Goal: Transaction & Acquisition: Purchase product/service

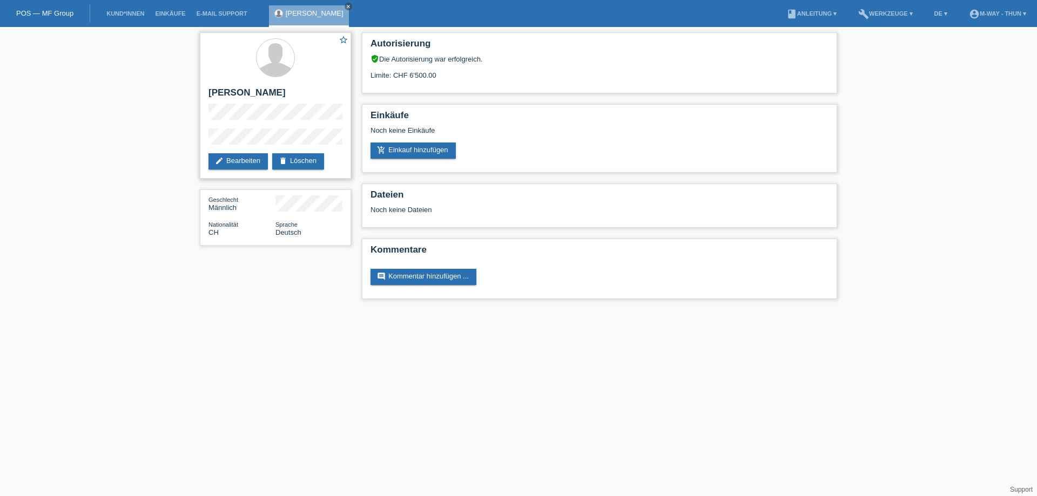
click at [309, 85] on div "star_border [PERSON_NAME] edit Bearbeiten delete Löschen" at bounding box center [275, 105] width 151 height 146
click at [384, 110] on h2 "Einkäufe" at bounding box center [600, 118] width 458 height 16
click at [436, 154] on link "add_shopping_cart Einkauf hinzufügen" at bounding box center [413, 151] width 85 height 16
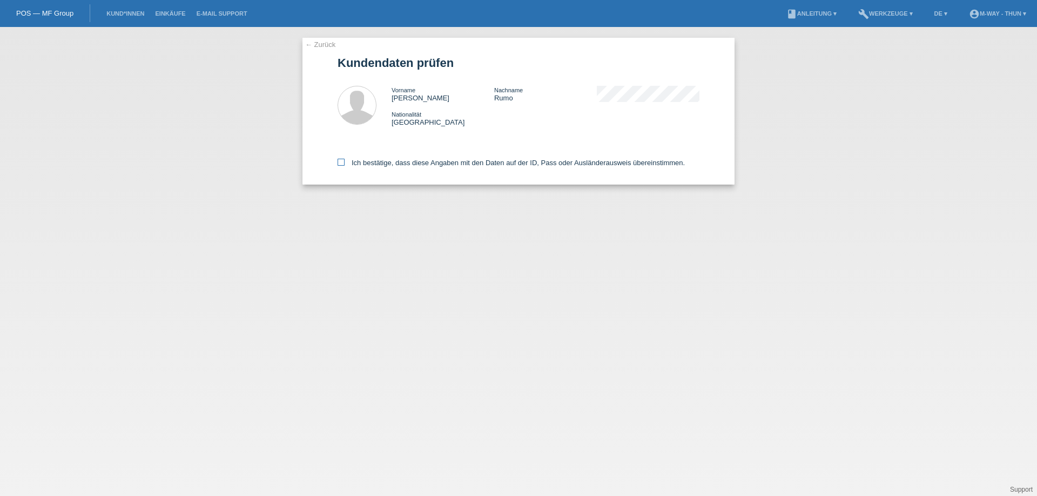
click at [394, 165] on label "Ich bestätige, dass diese Angaben mit den Daten auf der ID, Pass oder Ausländer…" at bounding box center [511, 163] width 347 height 8
click at [345, 165] on input "Ich bestätige, dass diese Angaben mit den Daten auf der ID, Pass oder Ausländer…" at bounding box center [341, 162] width 7 height 7
checkbox input "true"
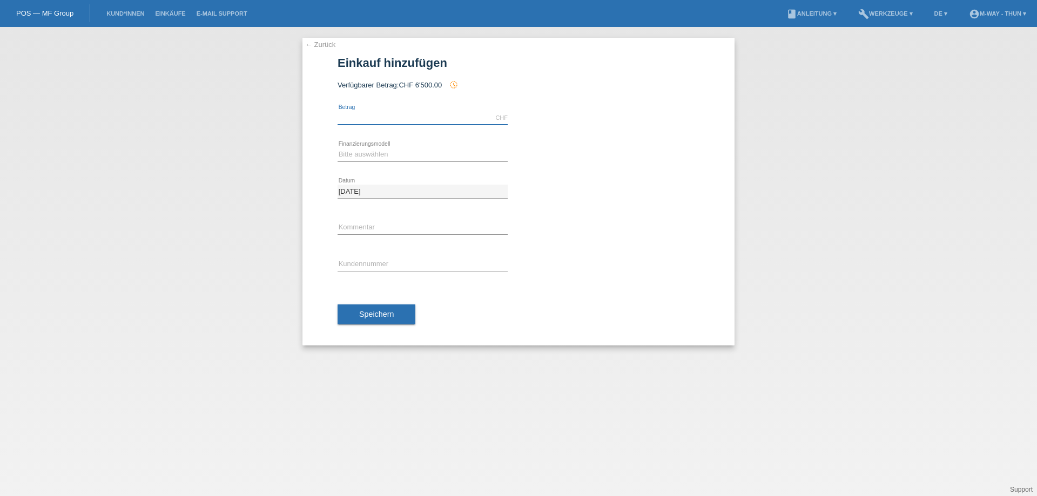
click at [371, 115] on input "text" at bounding box center [423, 118] width 170 height 14
click at [321, 48] on link "← Zurück" at bounding box center [320, 45] width 30 height 8
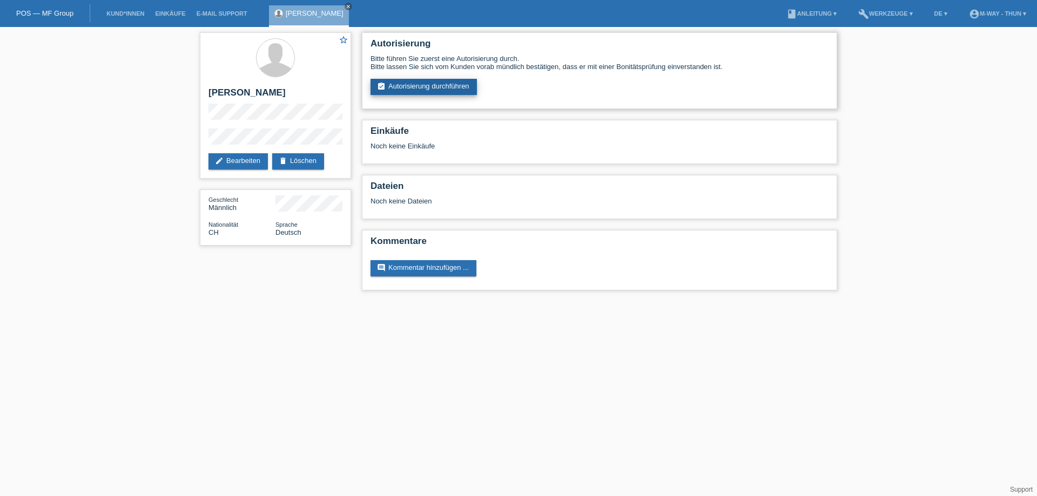
click at [415, 93] on link "assignment_turned_in Autorisierung durchführen" at bounding box center [424, 87] width 106 height 16
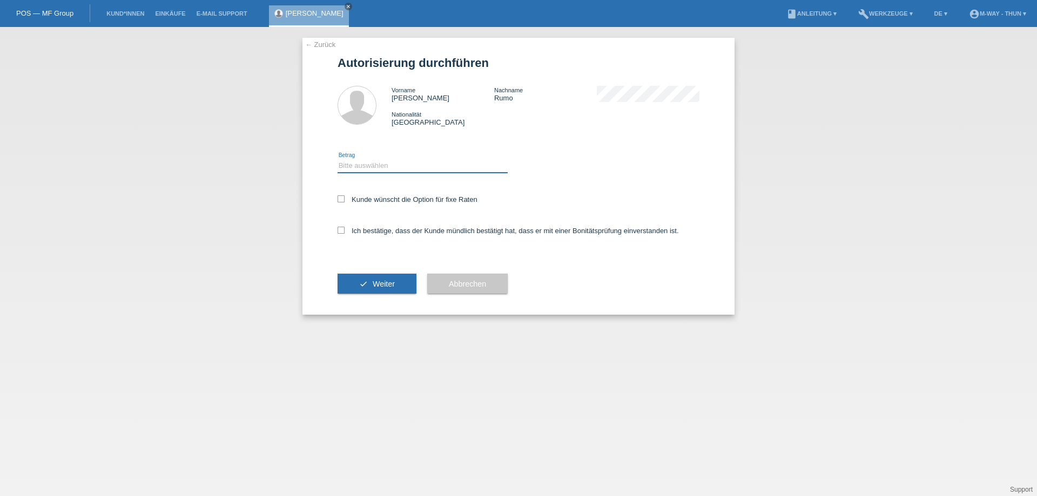
drag, startPoint x: 380, startPoint y: 161, endPoint x: 379, endPoint y: 170, distance: 8.3
click at [380, 161] on select "Bitte auswählen CHF 1.00 - CHF 499.00 CHF 500.00 - CHF 1'999.00 CHF 2'000.00 - …" at bounding box center [423, 165] width 170 height 13
select select "3"
click at [338, 159] on select "Bitte auswählen CHF 1.00 - CHF 499.00 CHF 500.00 - CHF 1'999.00 CHF 2'000.00 - …" at bounding box center [423, 165] width 170 height 13
click at [372, 200] on label "Kunde wünscht die Option für fixe Raten" at bounding box center [408, 200] width 140 height 8
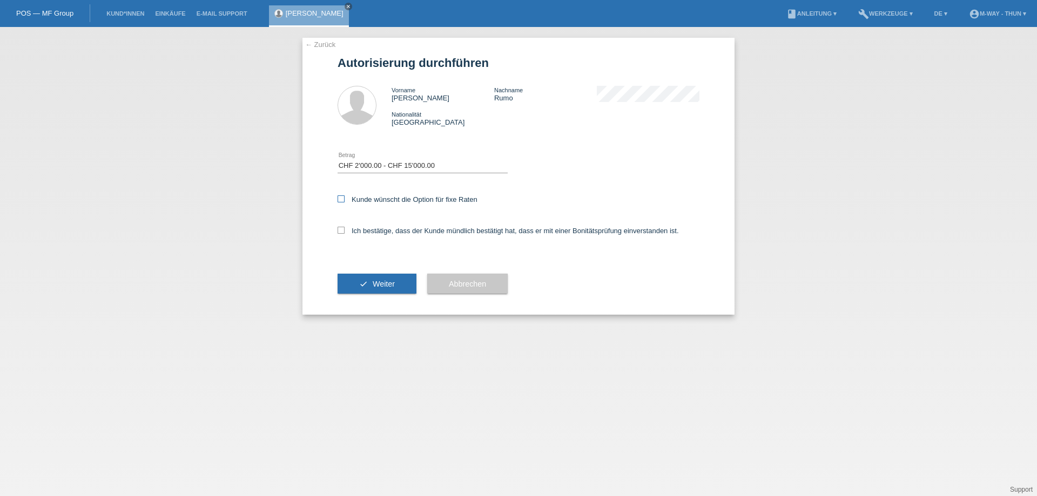
click at [345, 200] on input "Kunde wünscht die Option für fixe Raten" at bounding box center [341, 199] width 7 height 7
checkbox input "true"
click at [386, 236] on div "Ich bestätige, dass der Kunde mündlich bestätigt hat, dass er mit einer Bonität…" at bounding box center [519, 234] width 362 height 37
click at [386, 231] on label "Ich bestätige, dass der Kunde mündlich bestätigt hat, dass er mit einer Bonität…" at bounding box center [508, 231] width 341 height 8
click at [345, 231] on input "Ich bestätige, dass der Kunde mündlich bestätigt hat, dass er mit einer Bonität…" at bounding box center [341, 230] width 7 height 7
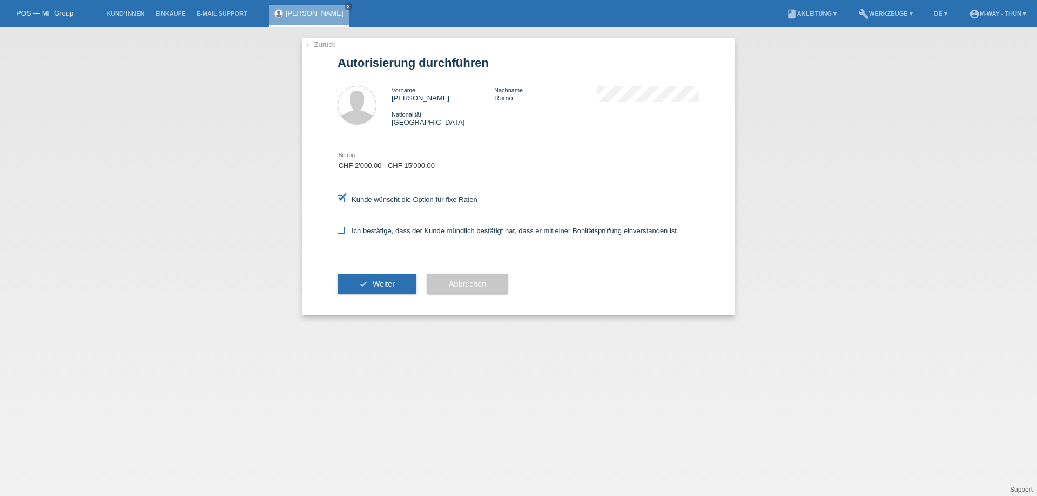
checkbox input "true"
click at [382, 290] on button "check Weiter" at bounding box center [377, 284] width 79 height 21
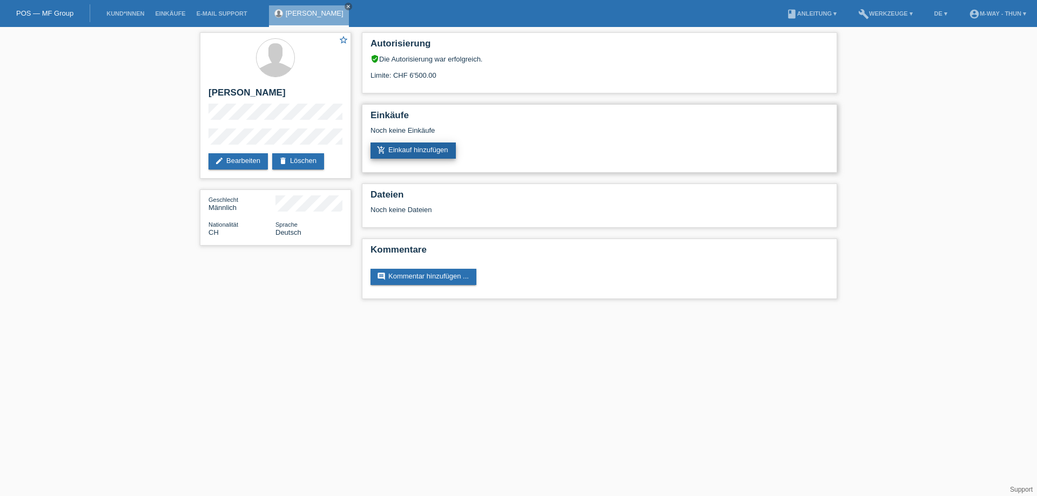
click at [424, 146] on link "add_shopping_cart Einkauf hinzufügen" at bounding box center [413, 151] width 85 height 16
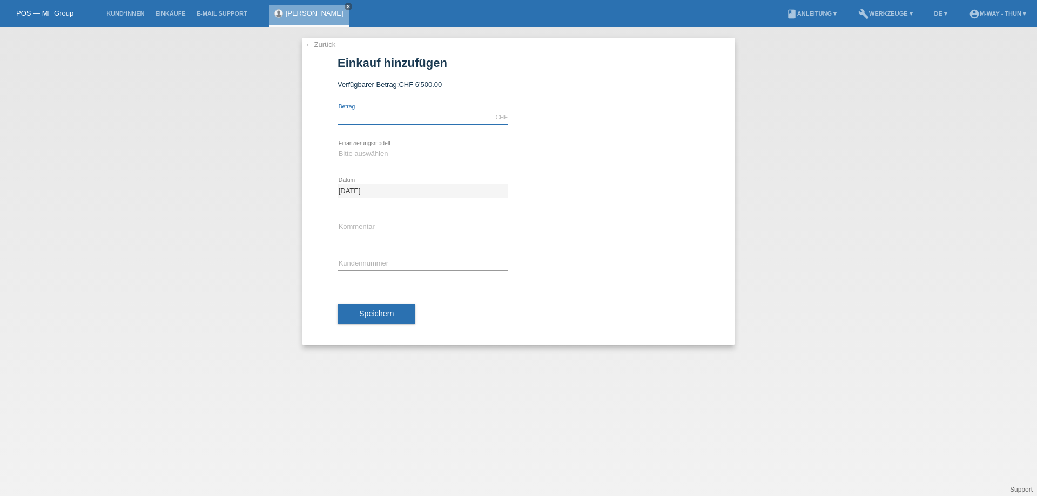
click at [420, 115] on input "text" at bounding box center [423, 118] width 170 height 14
type input "4999.00"
click at [368, 156] on select "Bitte auswählen Fixe Raten Kauf auf Rechnung mit Teilzahlungsoption" at bounding box center [423, 153] width 170 height 13
select select "77"
click at [338, 147] on select "Bitte auswählen Fixe Raten Kauf auf Rechnung mit Teilzahlungsoption" at bounding box center [423, 153] width 170 height 13
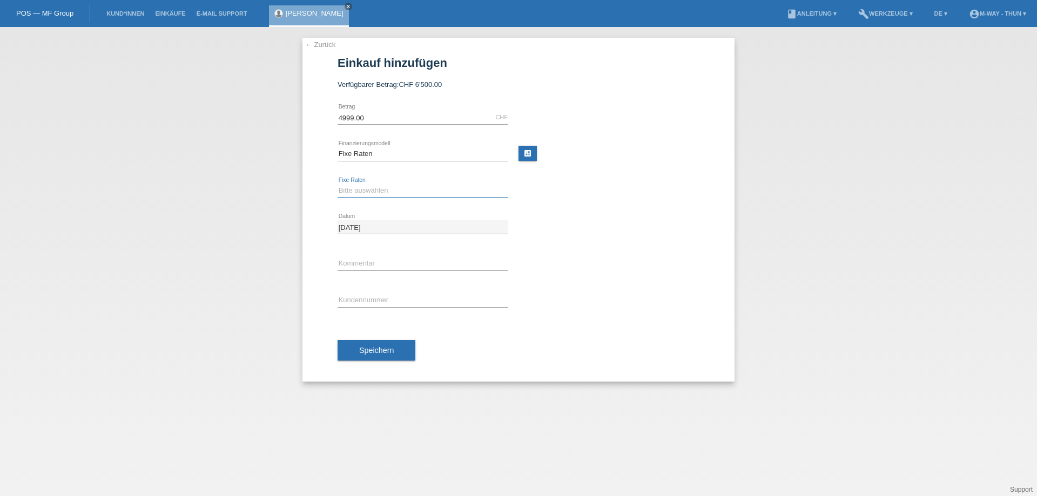
click at [371, 191] on select "Bitte auswählen 4 Raten 5 Raten 6 Raten 7 Raten 8 Raten 9 Raten 10 Raten 11 Rat…" at bounding box center [423, 190] width 170 height 13
select select "202"
click at [338, 184] on select "Bitte auswählen 4 Raten 5 Raten 6 Raten 7 Raten 8 Raten 9 Raten 10 Raten 11 Rat…" at bounding box center [423, 190] width 170 height 13
click at [371, 294] on input "text" at bounding box center [423, 301] width 170 height 14
type input "K106056"
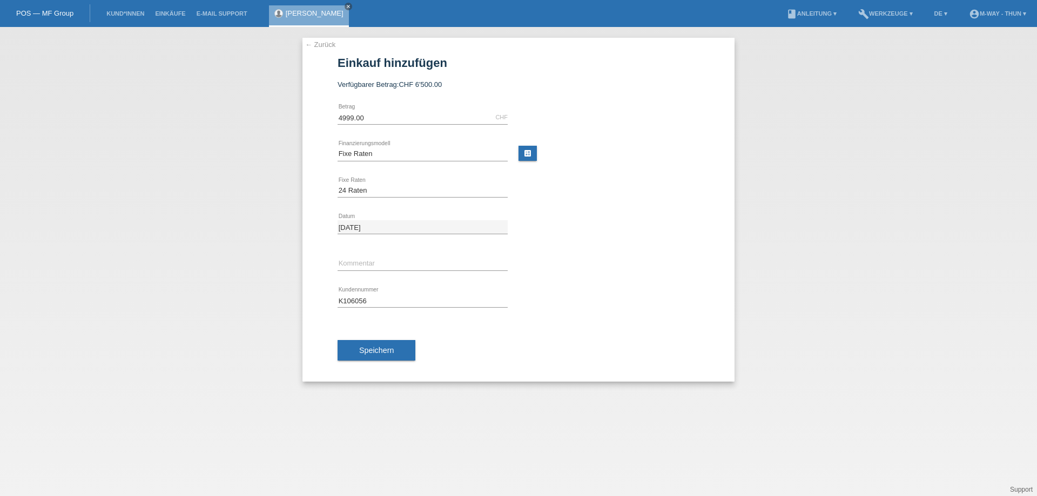
click at [408, 327] on div "Speichern" at bounding box center [519, 350] width 362 height 63
click at [370, 351] on span "Speichern" at bounding box center [376, 350] width 35 height 9
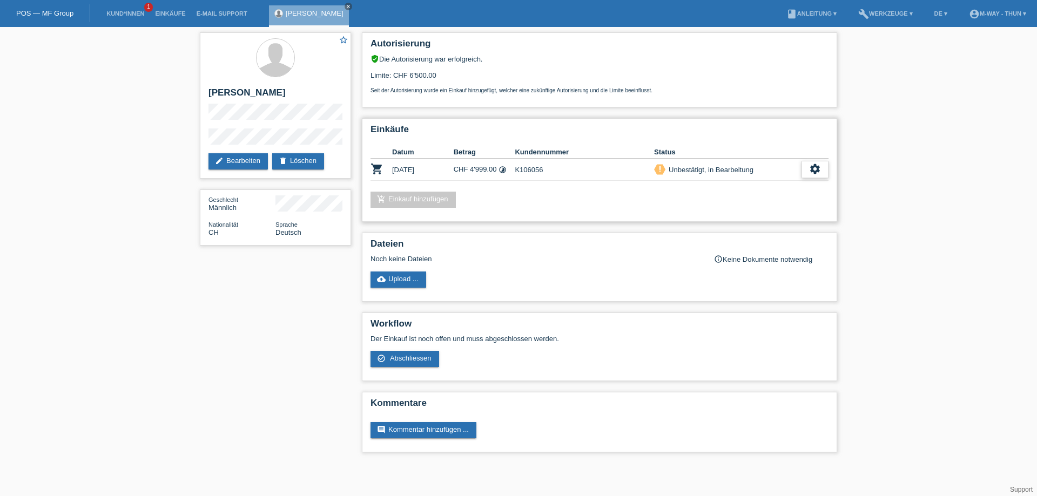
click at [812, 174] on icon "settings" at bounding box center [815, 169] width 12 height 12
click at [758, 220] on div "check_circle_outline Abschliessen" at bounding box center [759, 219] width 137 height 16
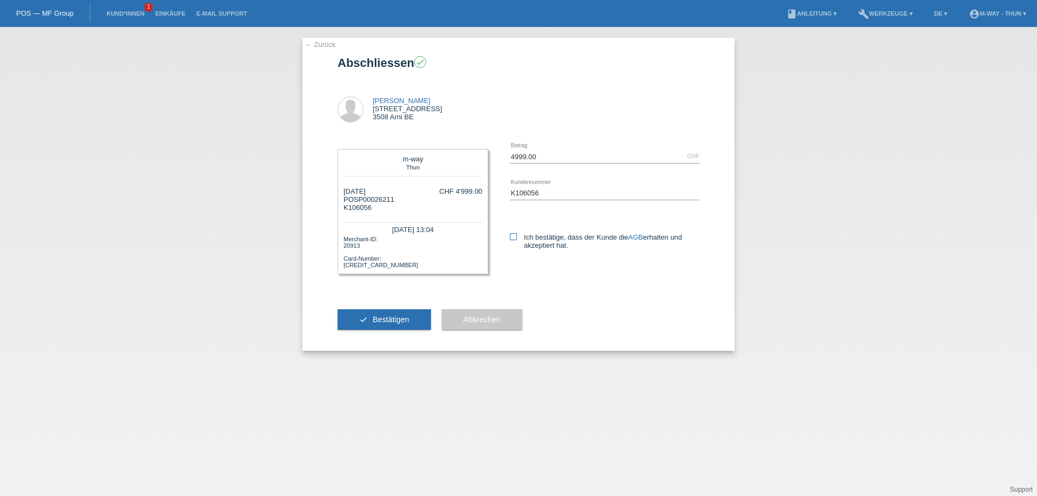
click at [533, 235] on label "Ich bestätige, dass der Kunde die AGB erhalten und akzeptiert hat." at bounding box center [605, 241] width 190 height 16
click at [517, 235] on input "Ich bestätige, dass der Kunde die AGB erhalten und akzeptiert hat." at bounding box center [513, 236] width 7 height 7
checkbox input "true"
click at [383, 311] on button "check Bestätigen" at bounding box center [384, 319] width 93 height 21
